Goal: Find specific fact: Find specific fact

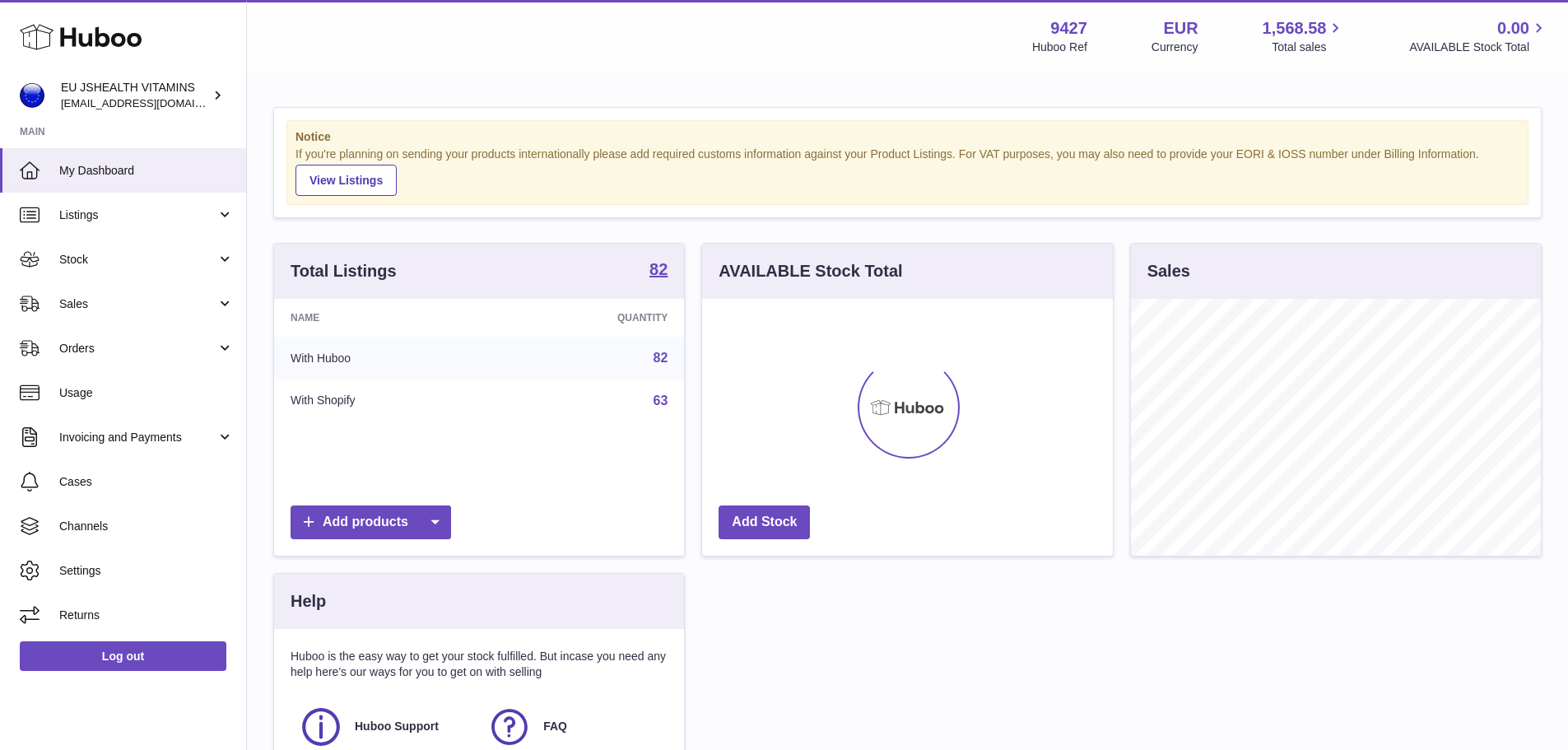
scroll to position [257, 411]
click at [116, 223] on span "Listings" at bounding box center [138, 215] width 157 height 16
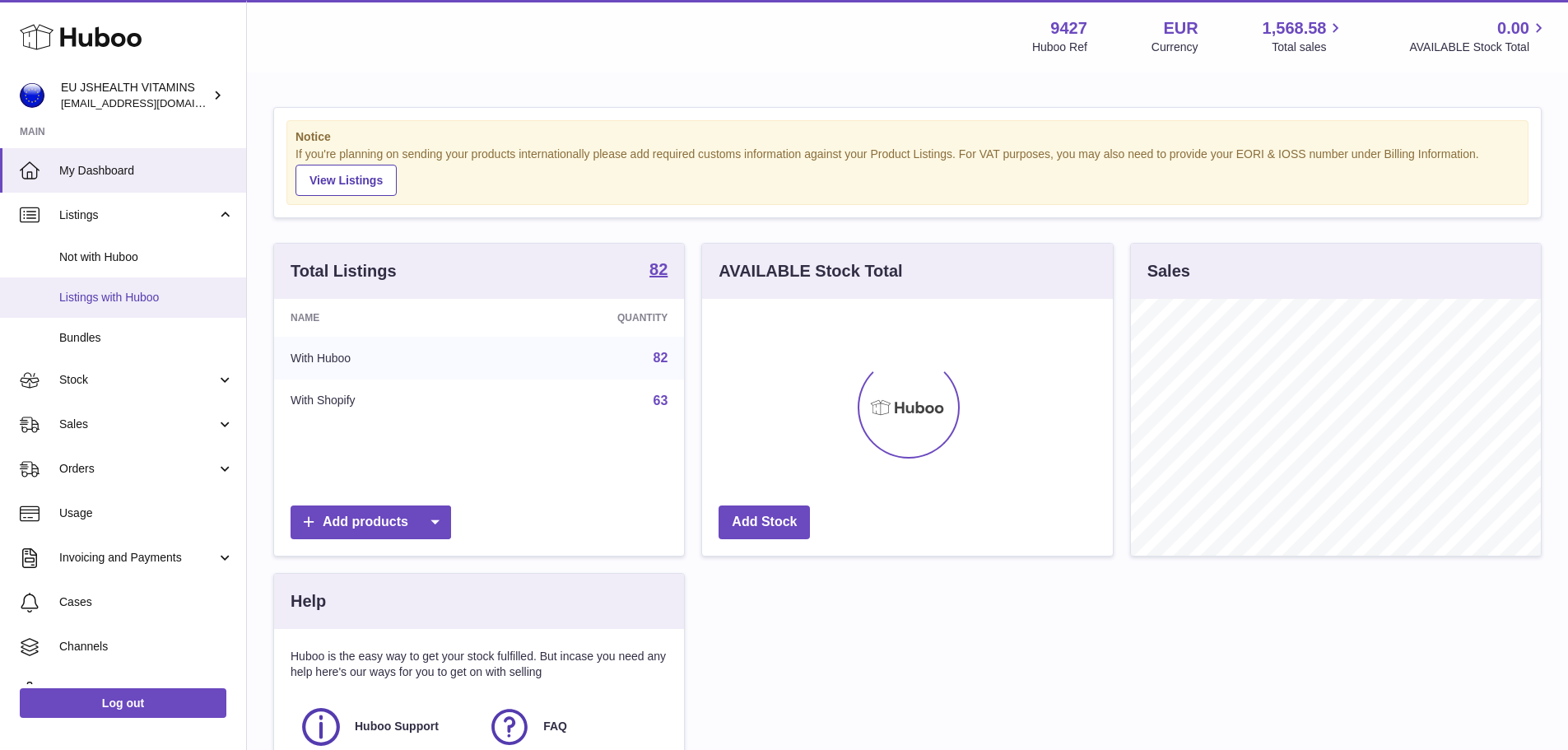
click at [140, 298] on span "Listings with Huboo" at bounding box center [147, 298] width 174 height 16
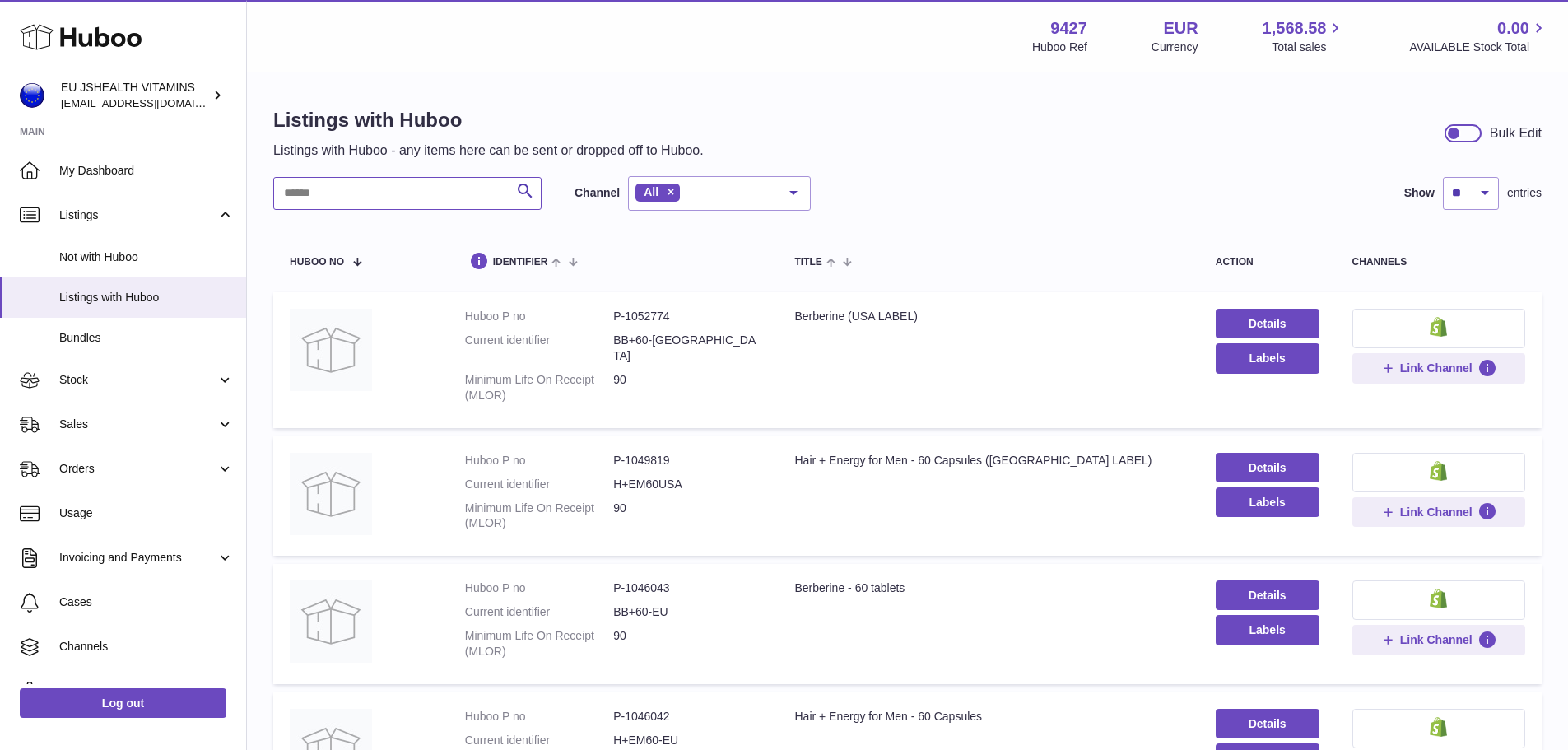
click at [385, 192] on input "text" at bounding box center [407, 193] width 268 height 33
type input "***"
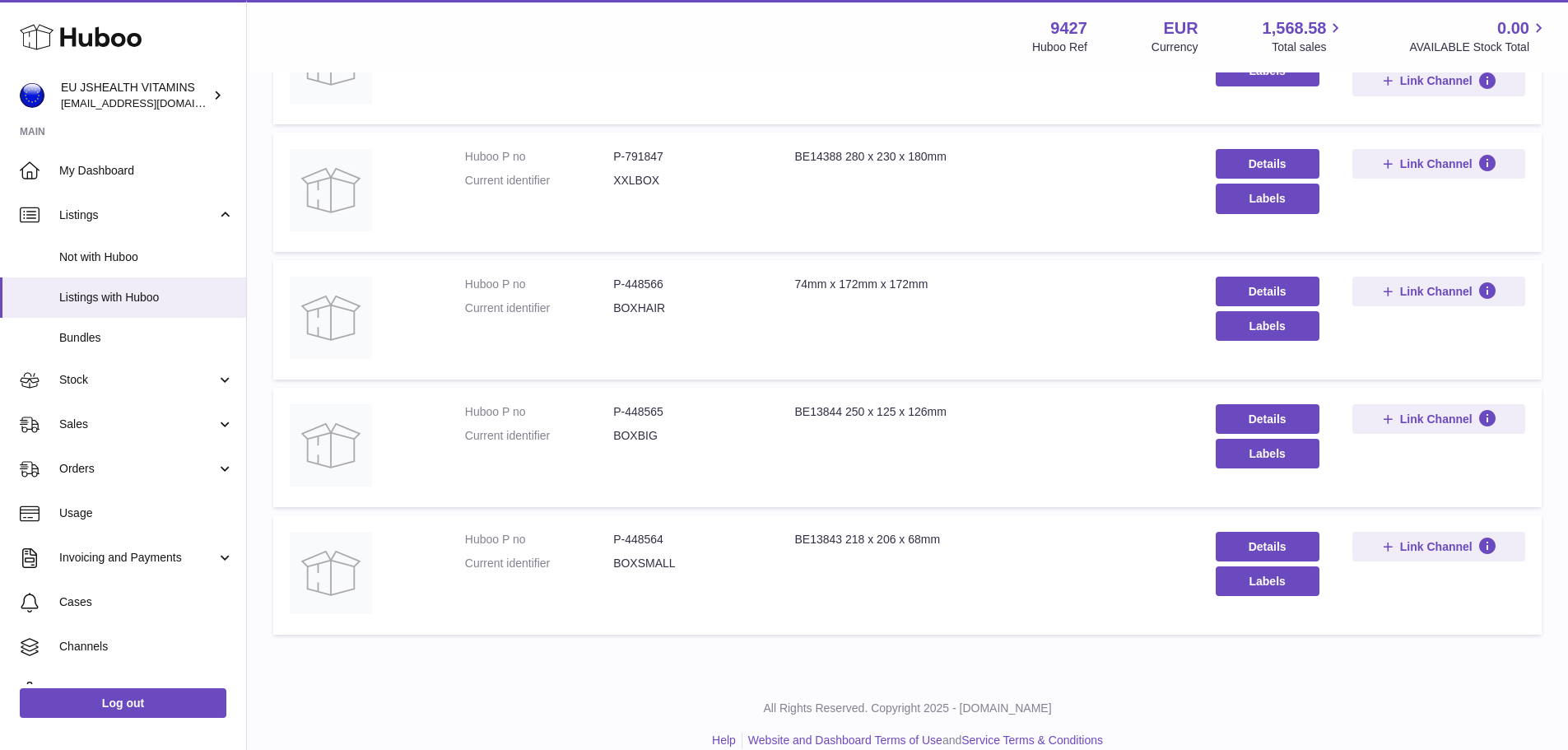
scroll to position [311, 0]
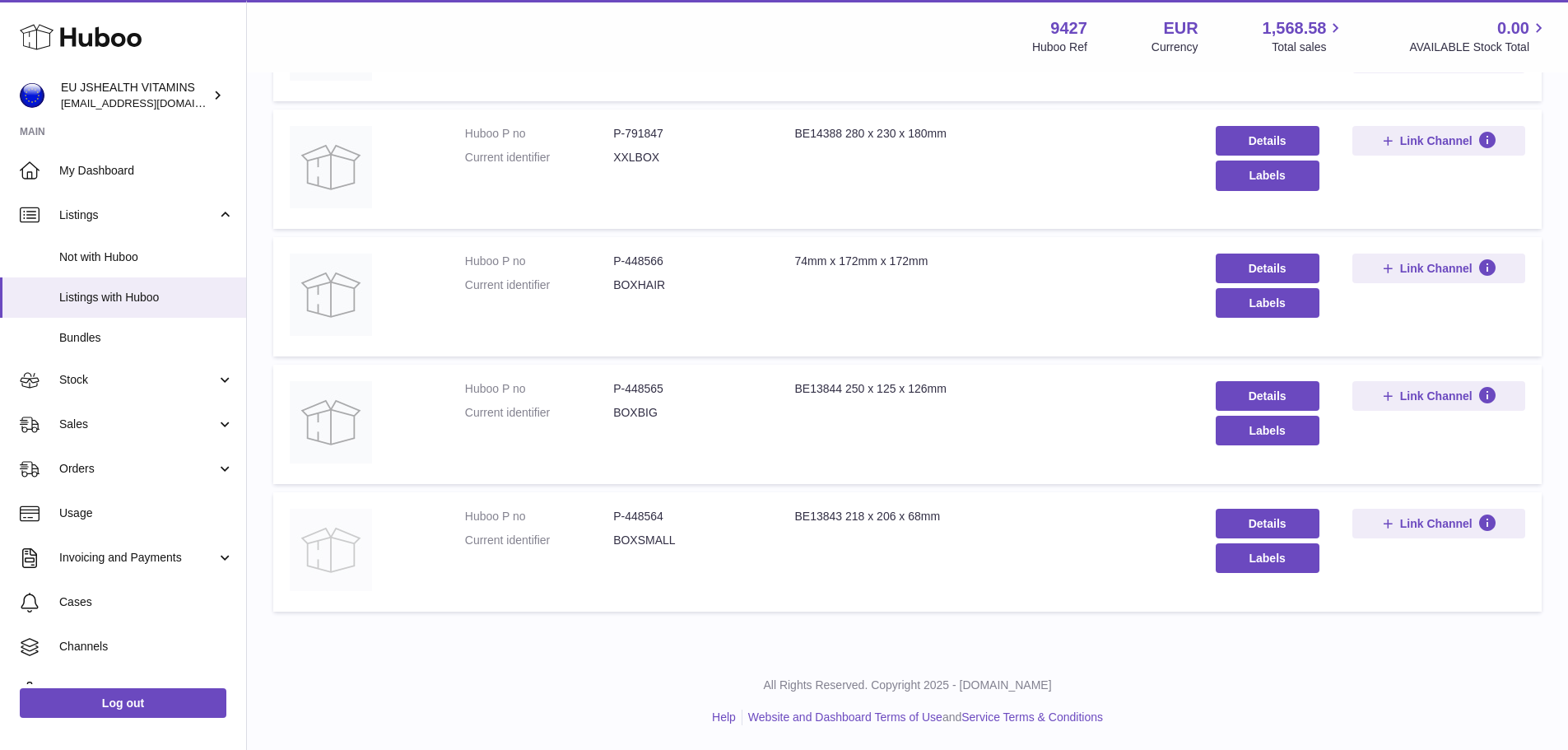
click at [319, 544] on img at bounding box center [330, 550] width 82 height 82
click at [647, 518] on dd "P-448564" at bounding box center [687, 517] width 148 height 16
copy dd "448564"
click at [654, 256] on dd "P-448566" at bounding box center [687, 262] width 148 height 16
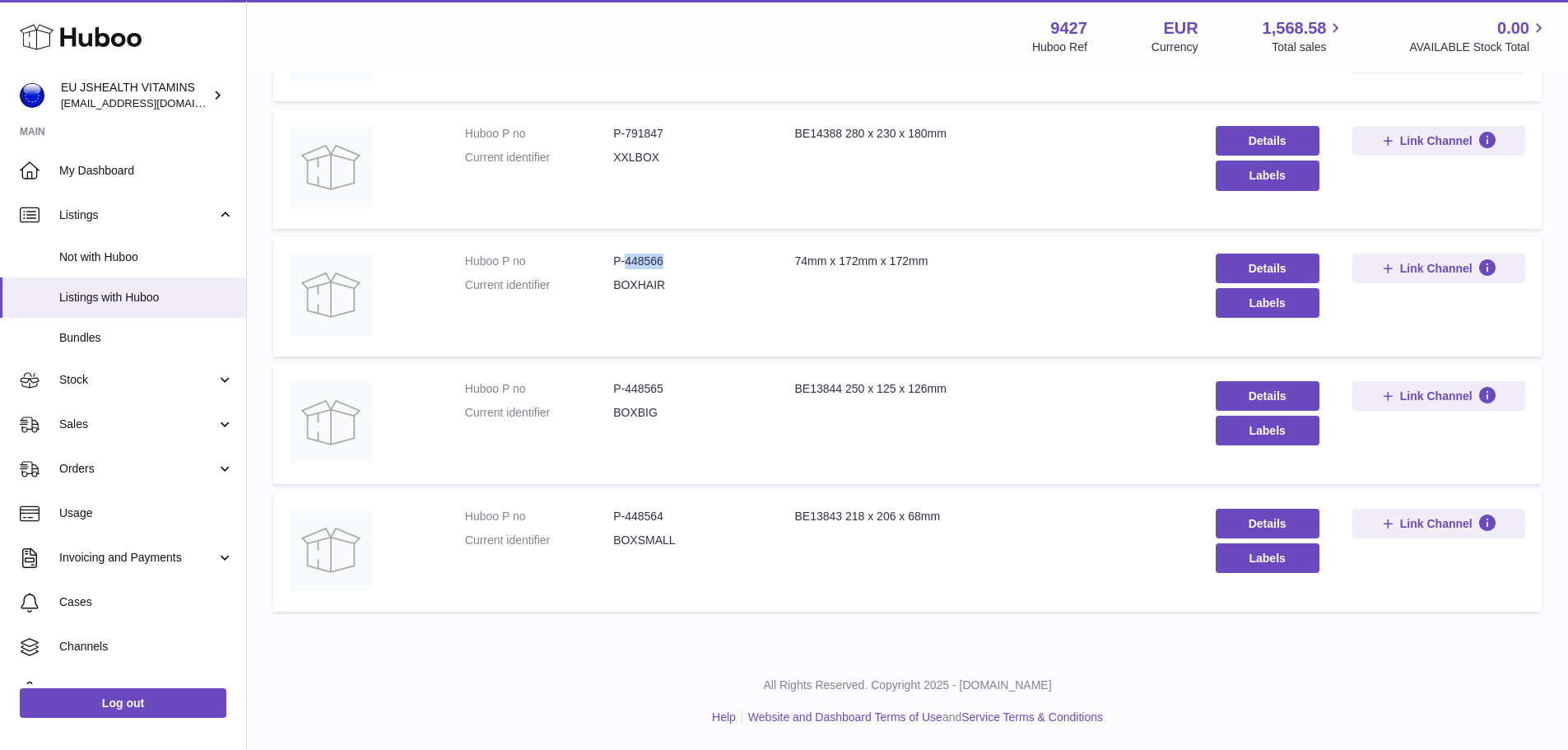
click at [654, 256] on dd "P-448566" at bounding box center [687, 262] width 148 height 16
copy dd "448566"
